Goal: Transaction & Acquisition: Purchase product/service

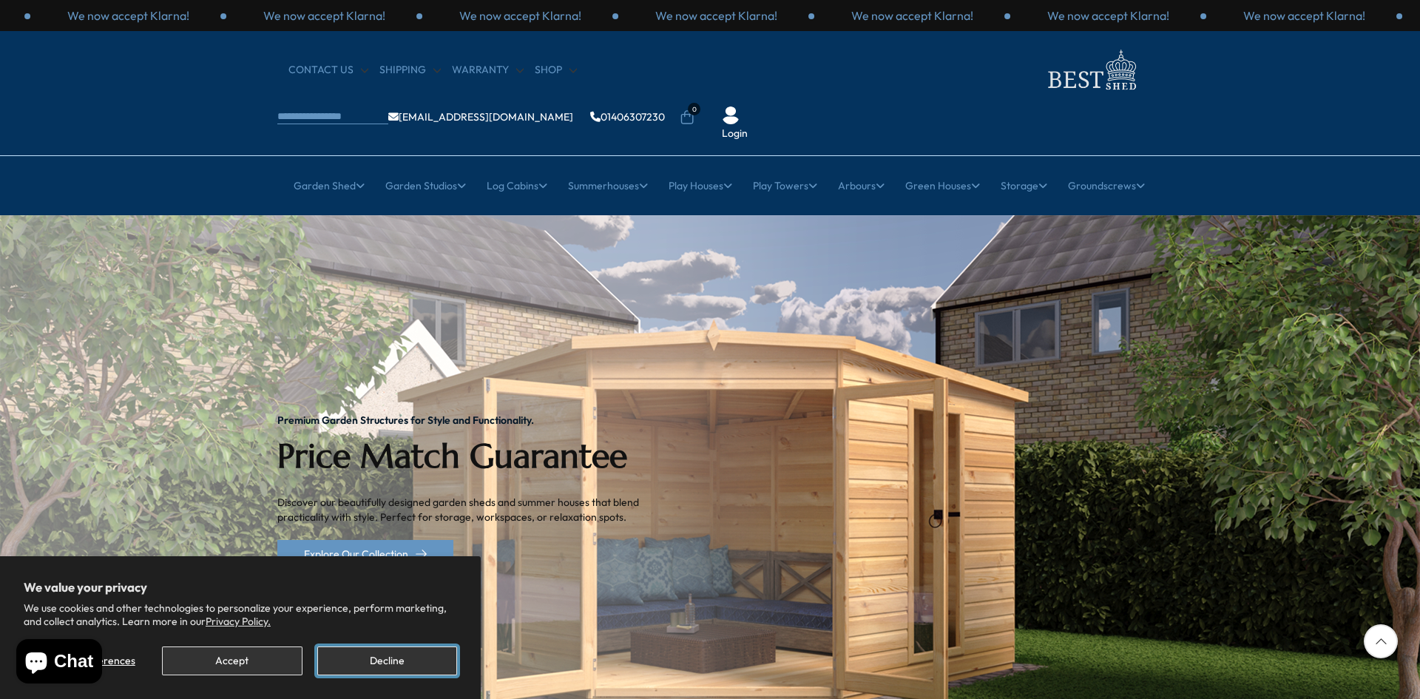
click at [363, 657] on button "Decline" at bounding box center [387, 660] width 140 height 29
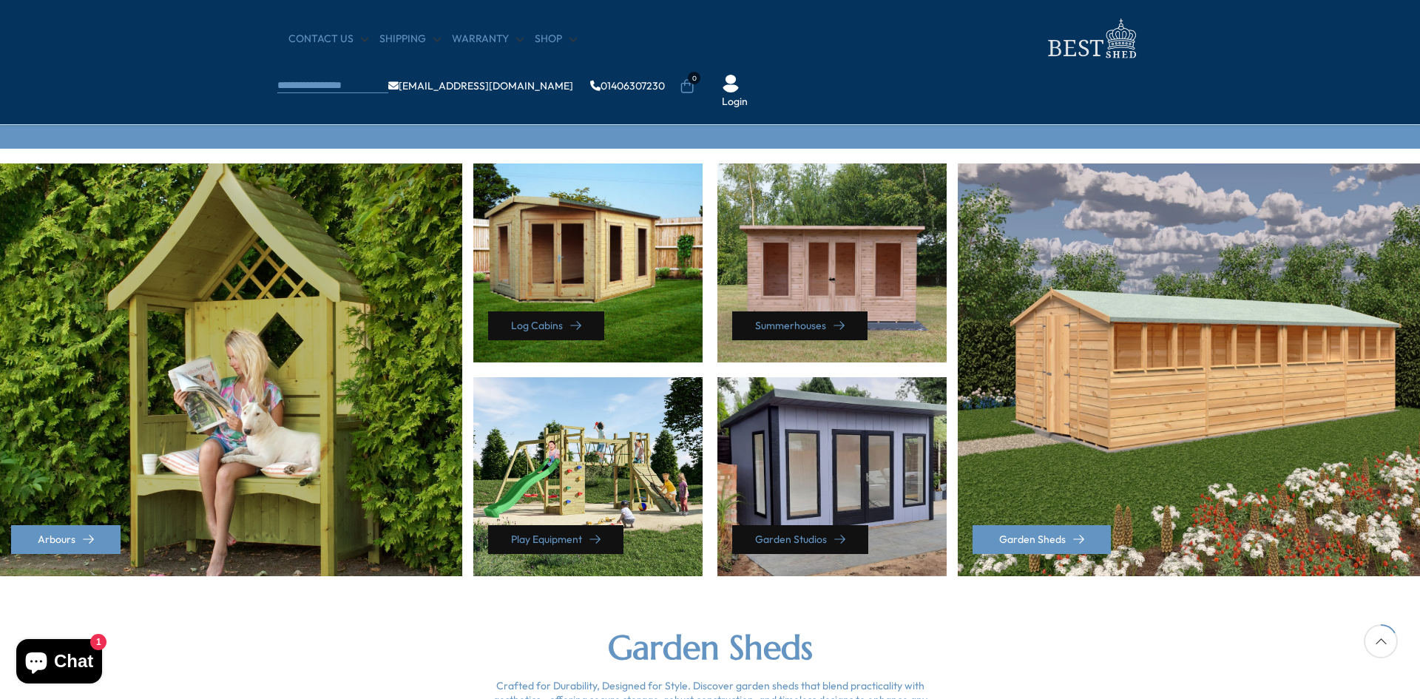
scroll to position [665, 0]
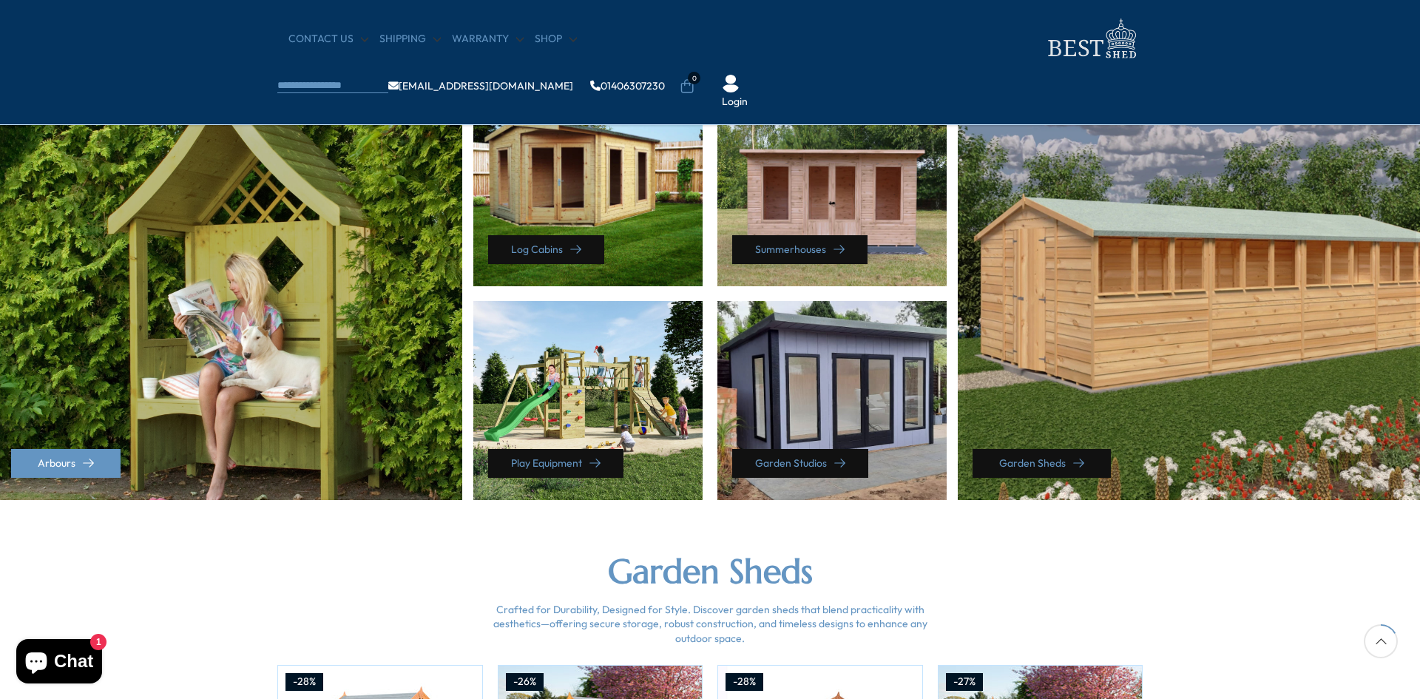
click at [1003, 456] on link "Garden Sheds" at bounding box center [1041, 463] width 138 height 29
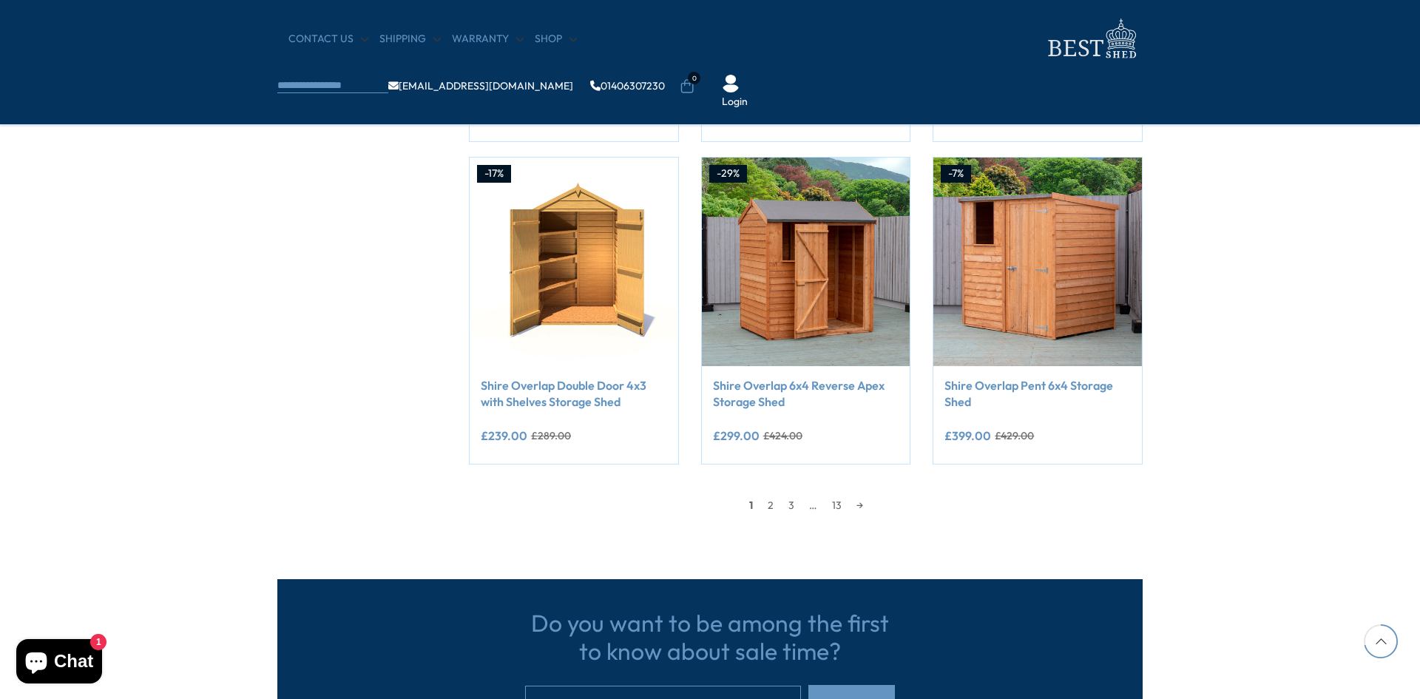
scroll to position [1183, 0]
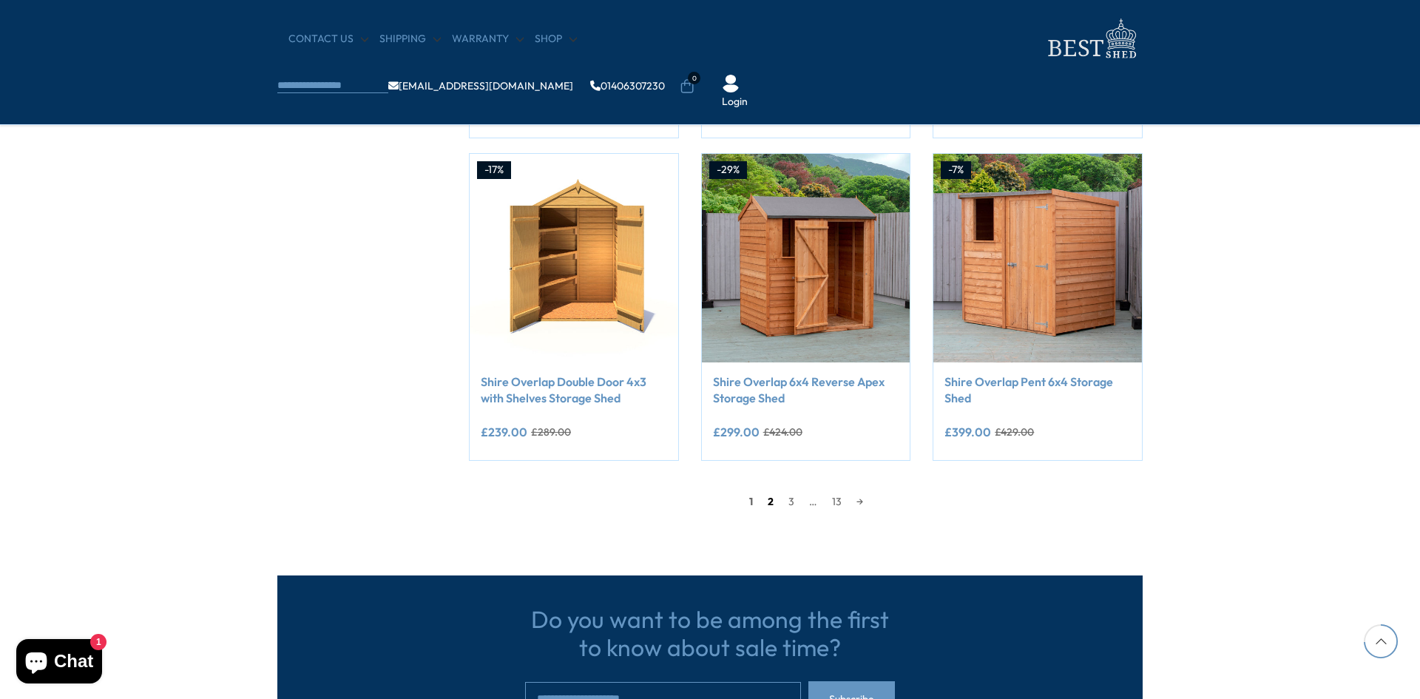
click at [769, 500] on link "2" at bounding box center [770, 501] width 21 height 22
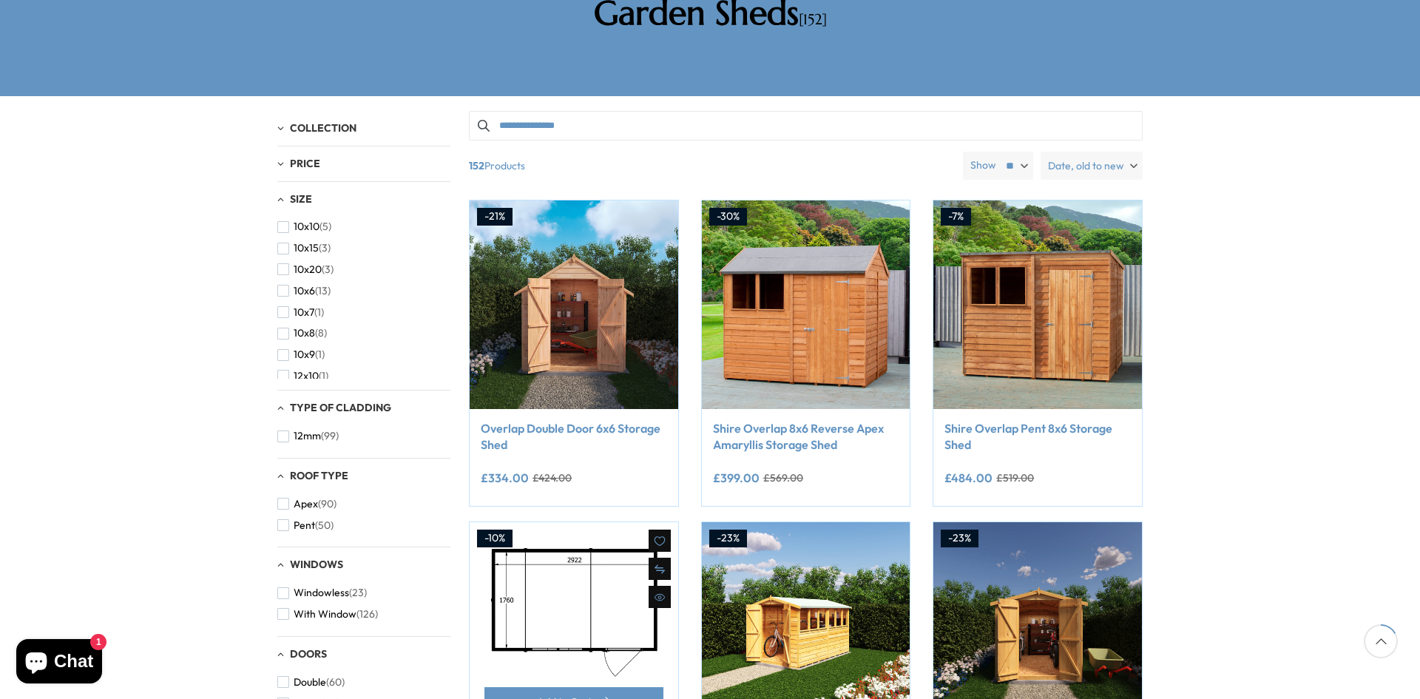
scroll to position [282, 0]
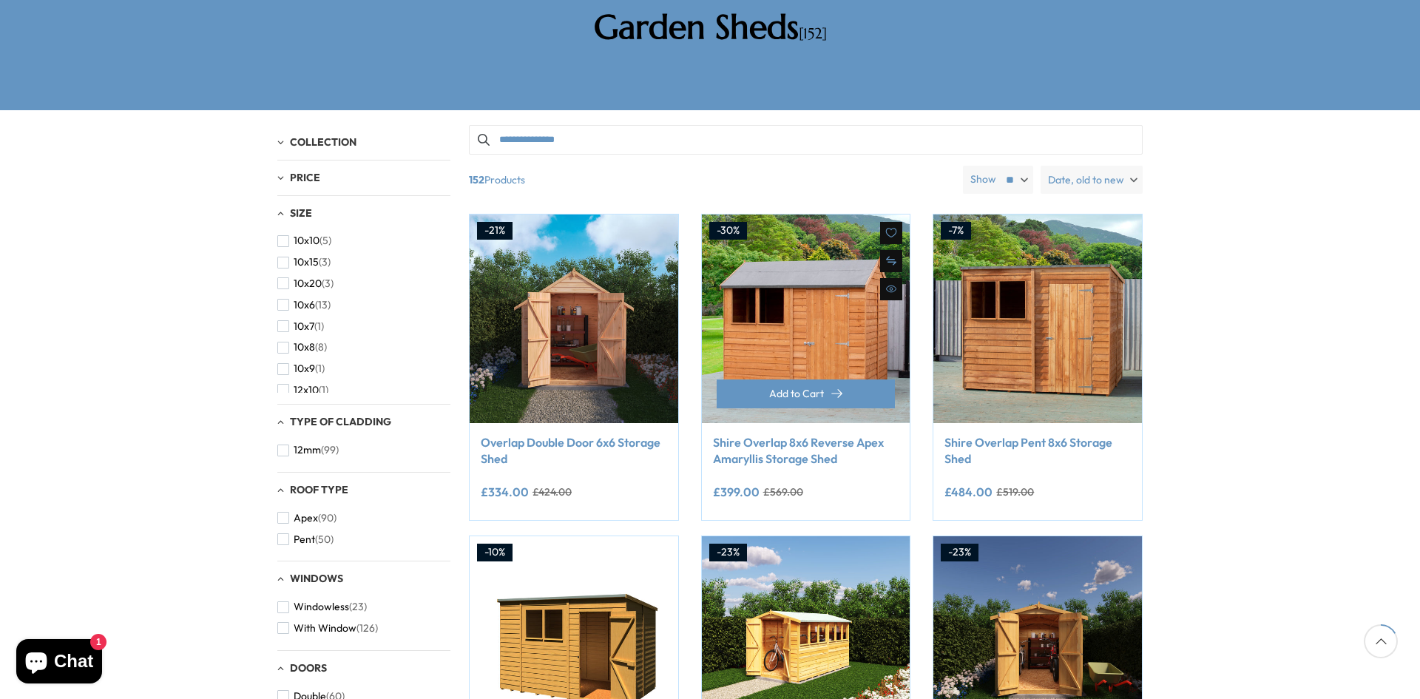
click at [780, 434] on link "Shire Overlap 8x6 Reverse Apex Amaryllis Storage Shed" at bounding box center [806, 450] width 186 height 33
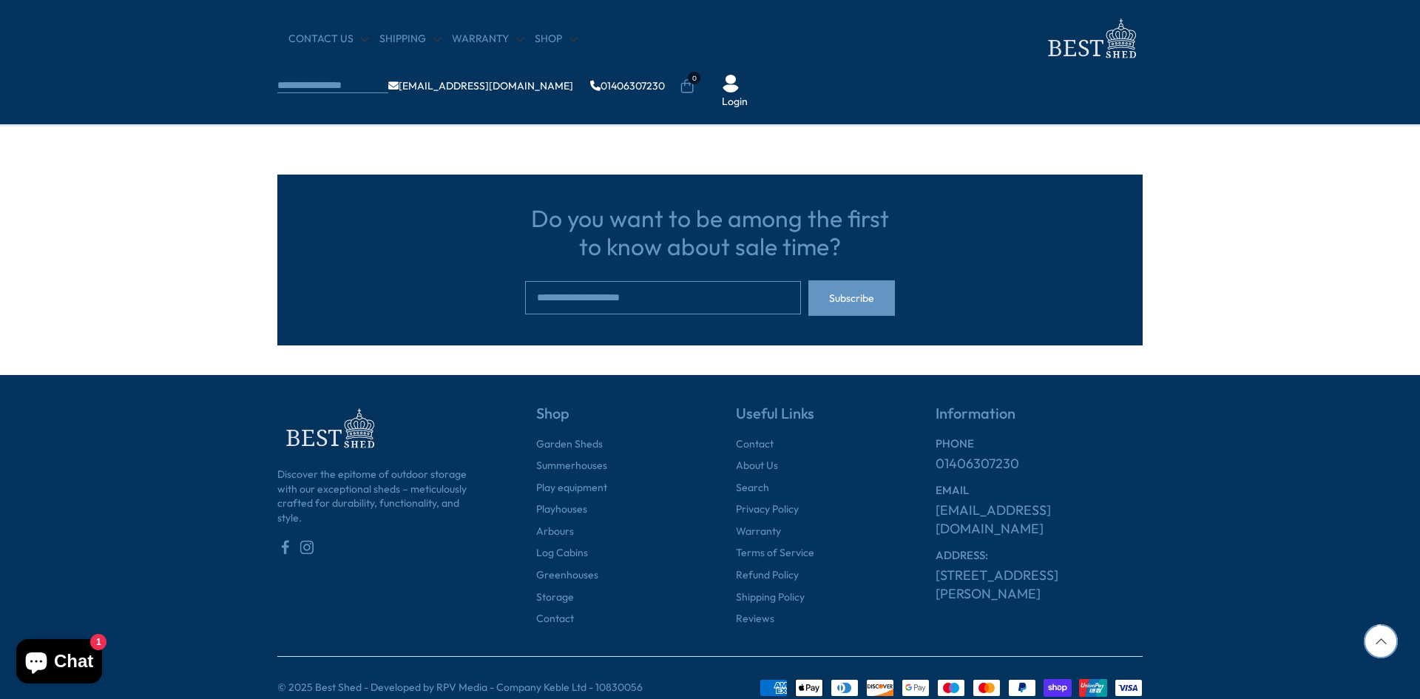
scroll to position [1604, 0]
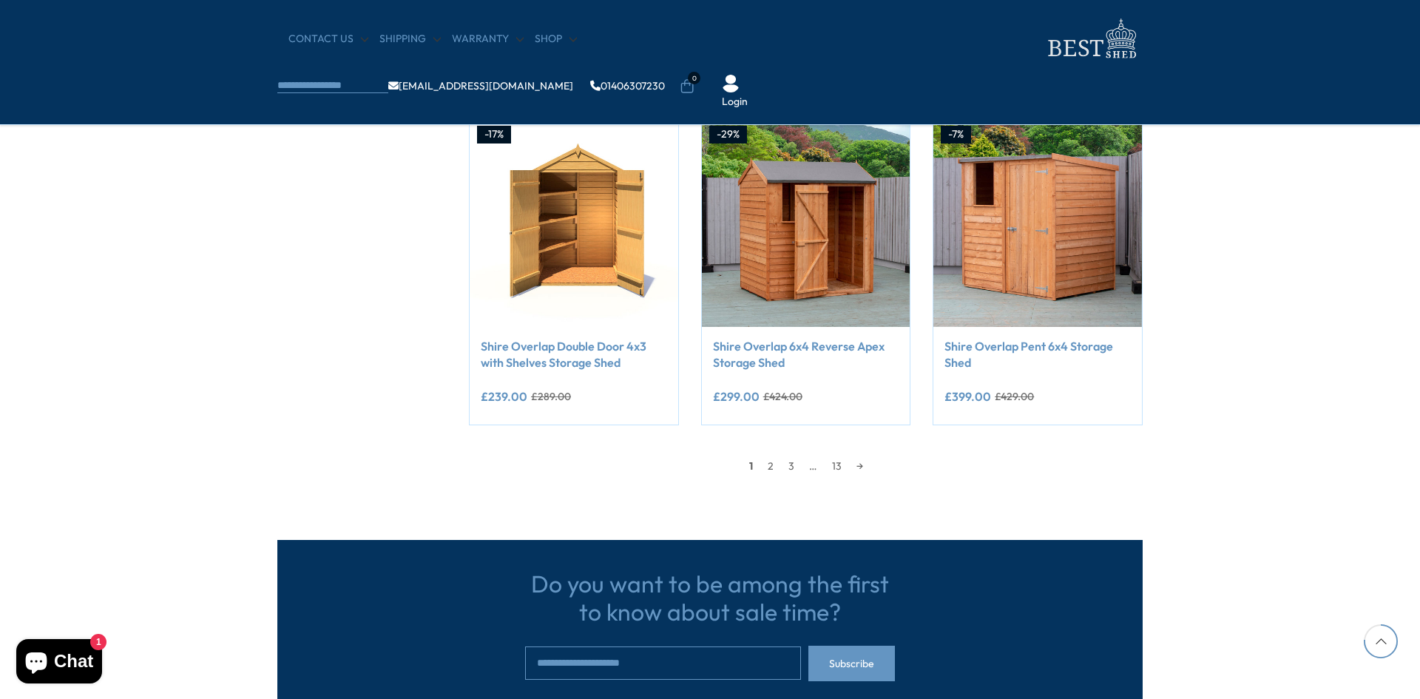
scroll to position [1183, 0]
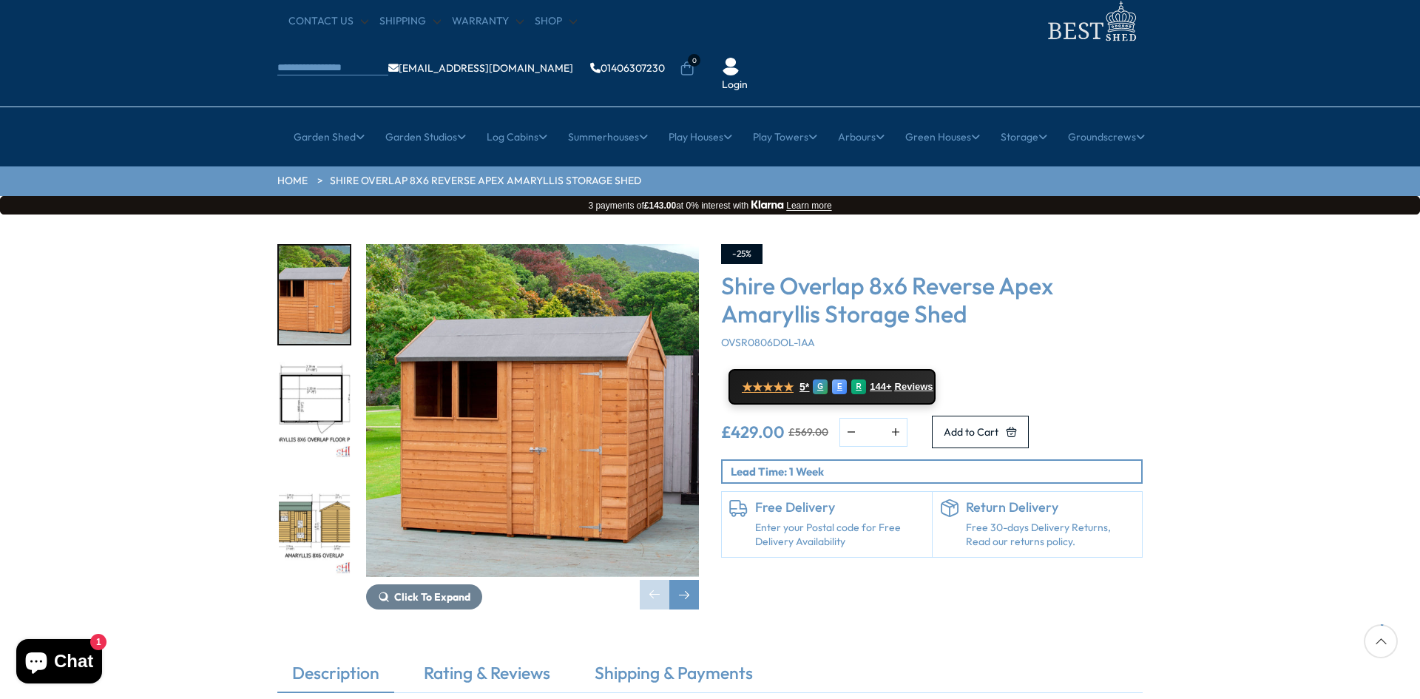
scroll to position [74, 0]
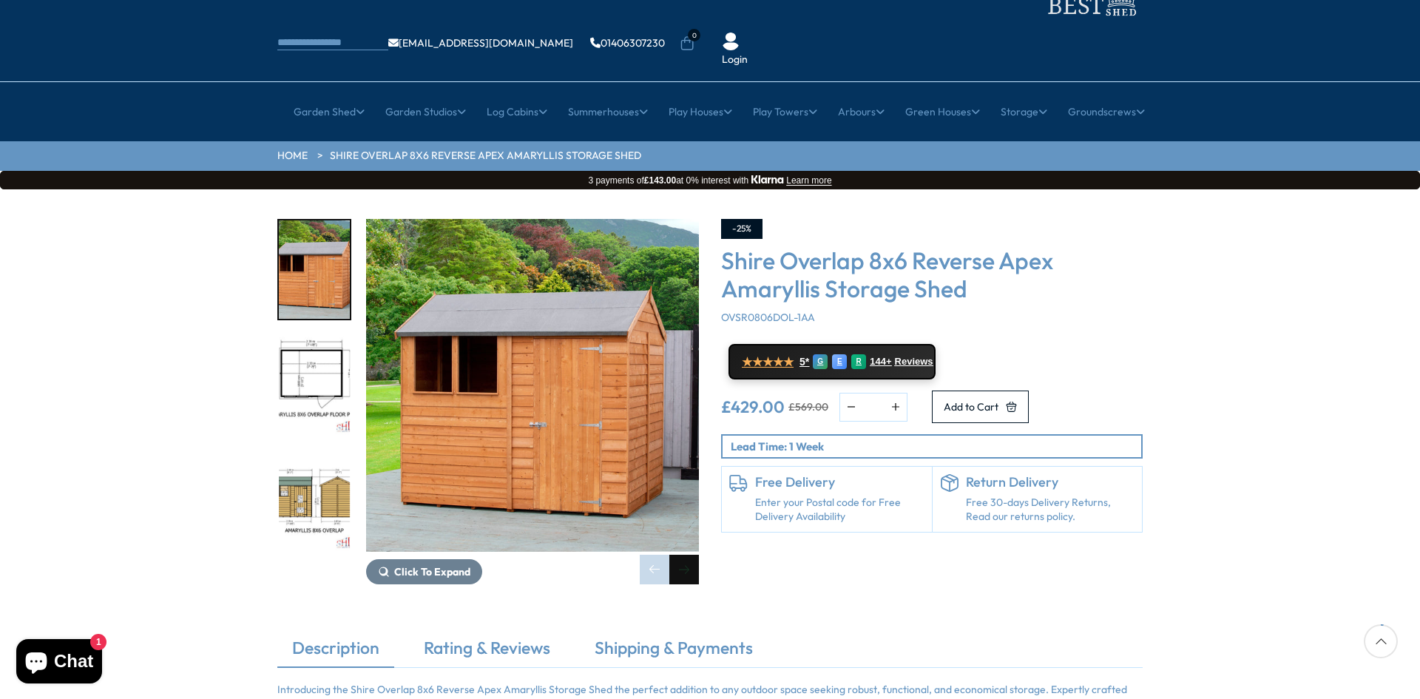
click at [690, 554] on div "Next slide" at bounding box center [684, 569] width 30 height 30
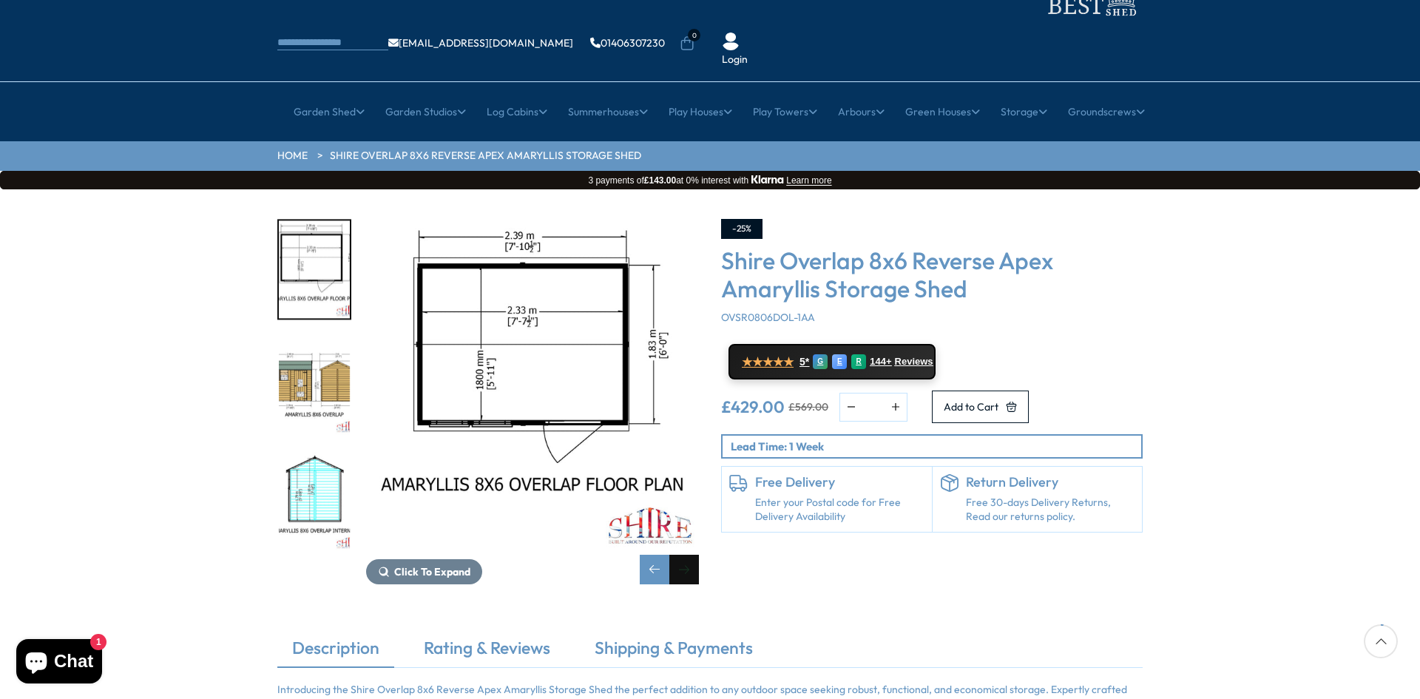
click at [690, 554] on div "Next slide" at bounding box center [684, 569] width 30 height 30
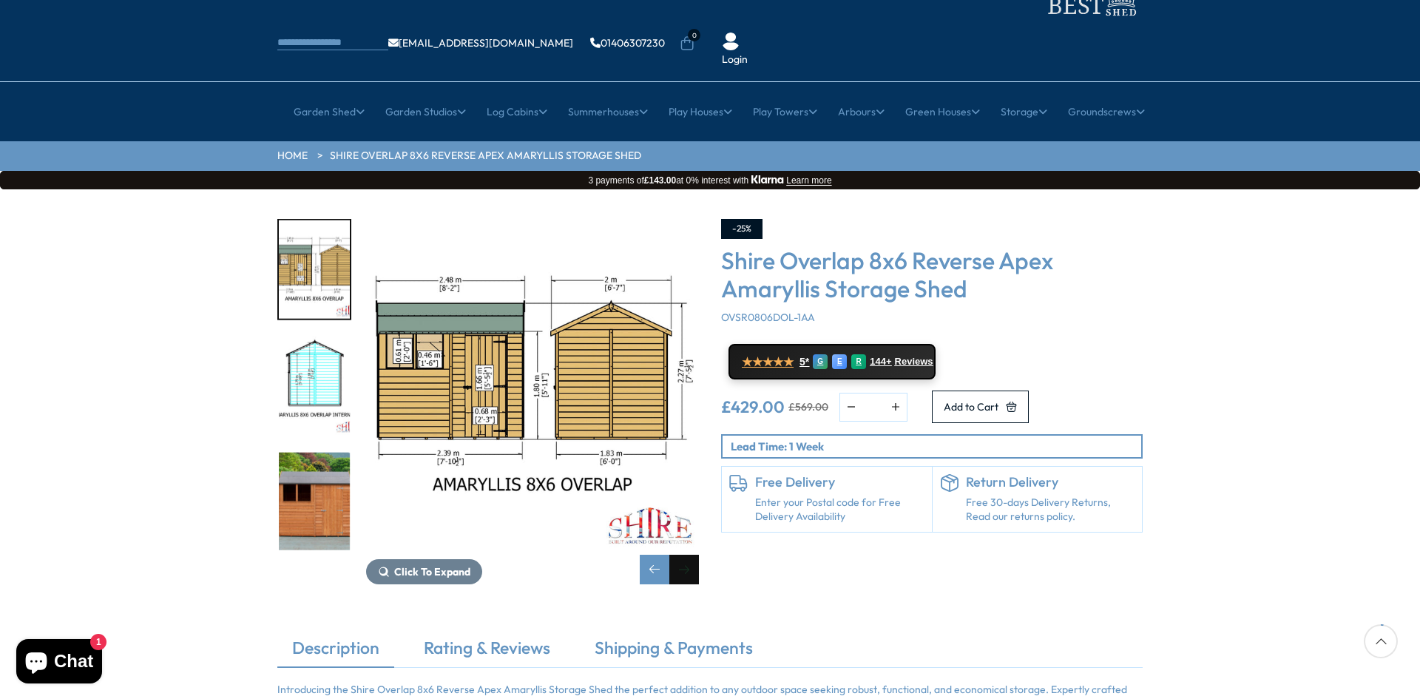
click at [693, 554] on div "Next slide" at bounding box center [684, 569] width 30 height 30
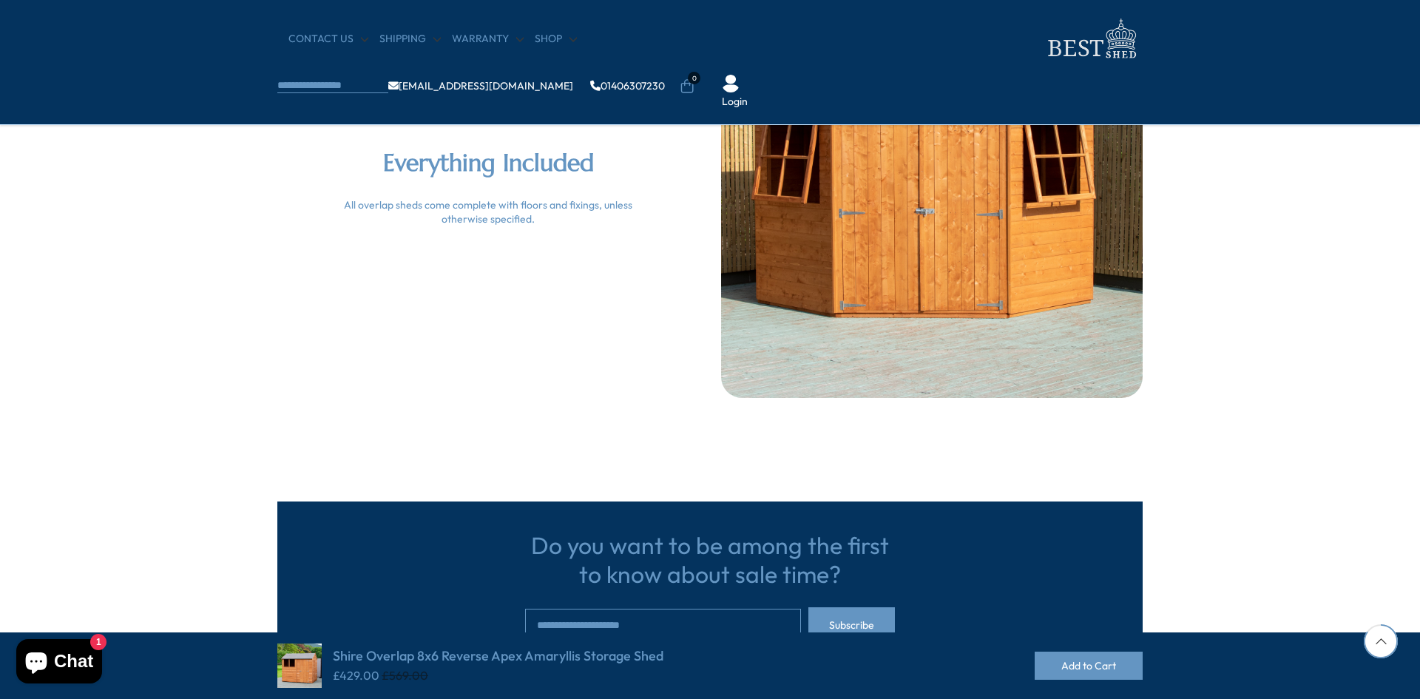
scroll to position [3105, 0]
